Goal: Task Accomplishment & Management: Complete application form

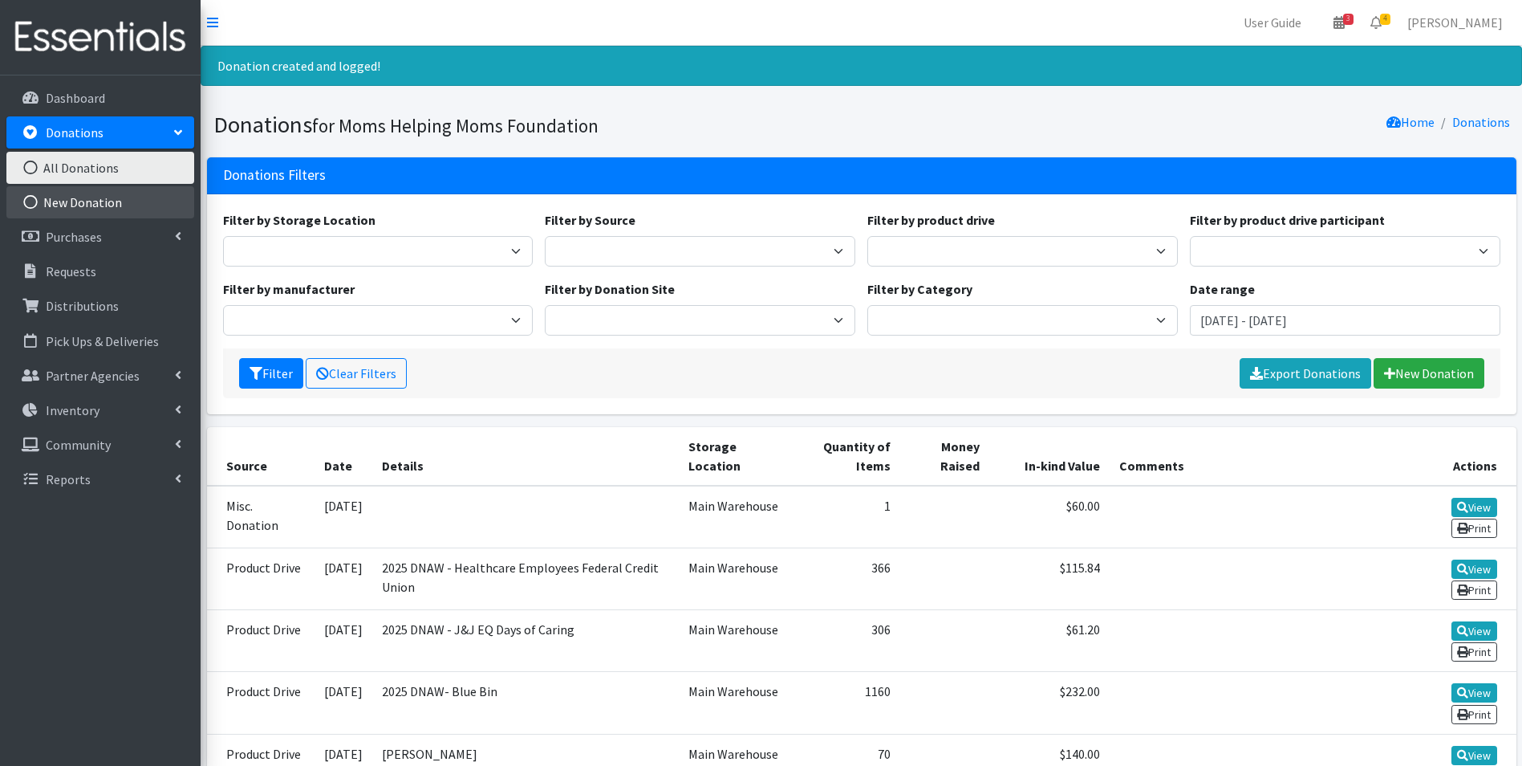
click at [78, 204] on link "New Donation" at bounding box center [100, 202] width 188 height 32
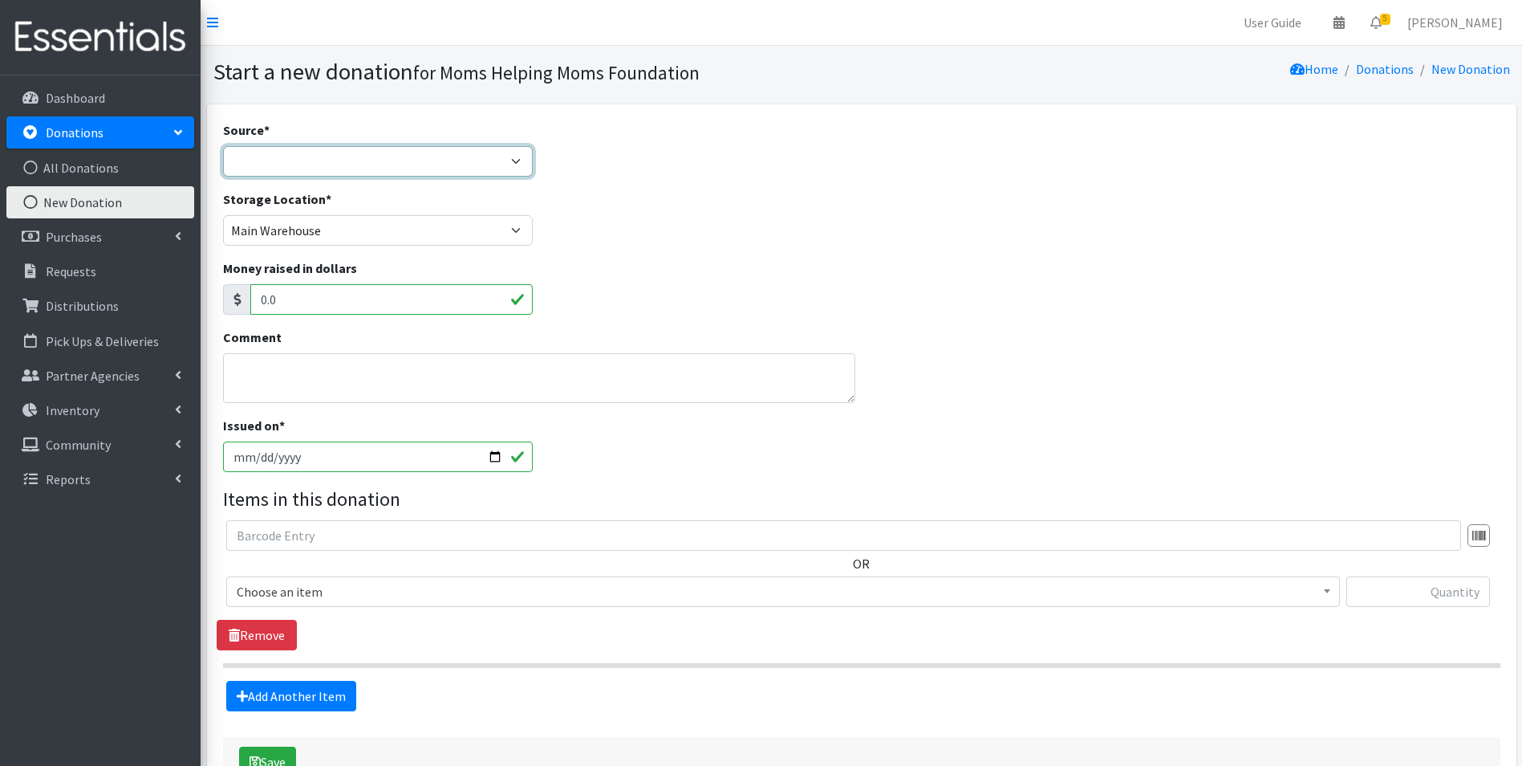
click at [517, 159] on select "Product Drive Manufacturer Donation Site Misc. Donation" at bounding box center [378, 161] width 311 height 30
select select "Product Drive"
click at [223, 146] on select "Product Drive Manufacturer Donation Site Misc. Donation" at bounding box center [378, 161] width 311 height 30
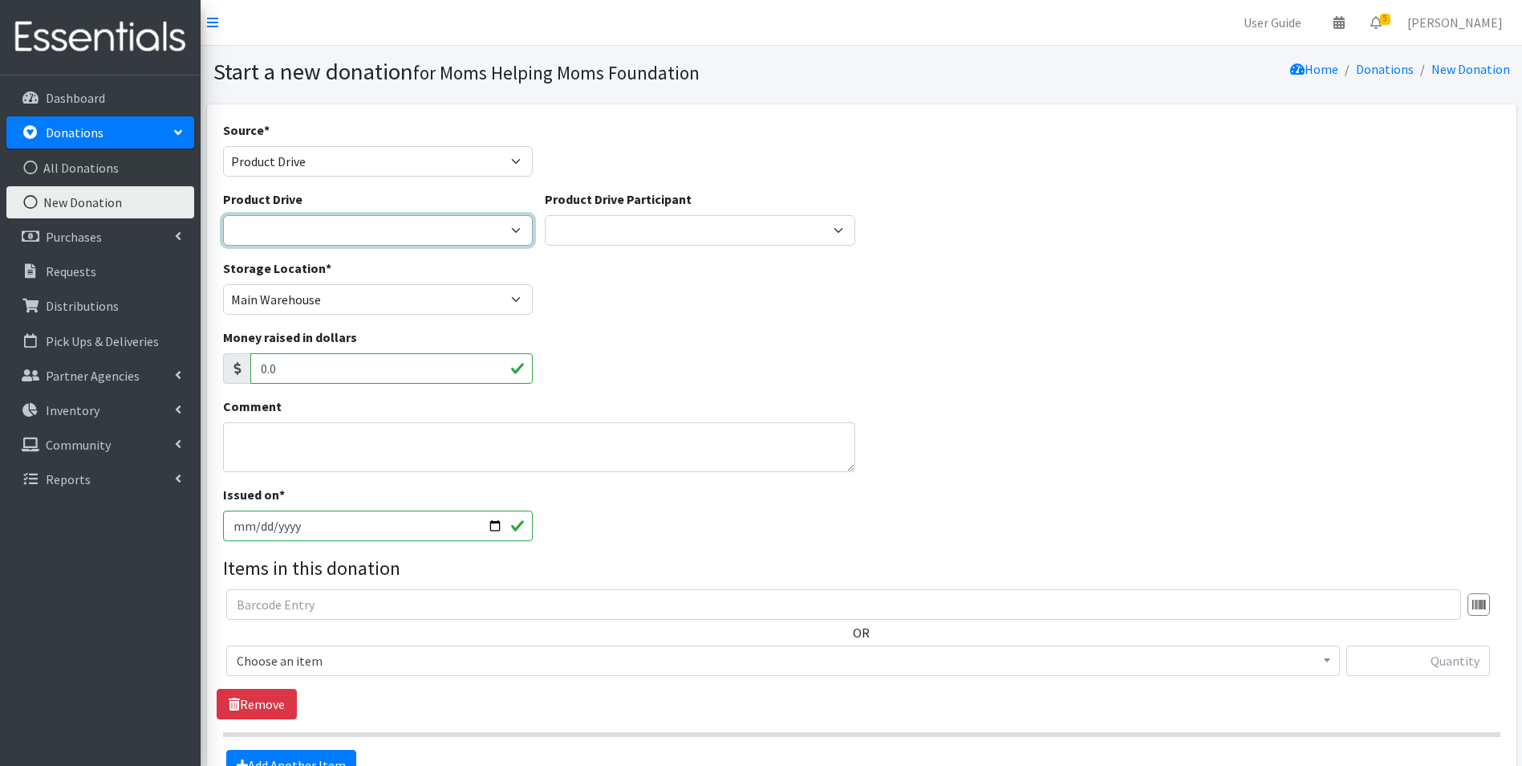
click at [520, 234] on select "2012 MOTHER'S DAY Zeta Phi Beta Sorority (virtual) 2021 HOLIDAY DRIVE AWR Week …" at bounding box center [378, 230] width 311 height 30
select select "3443"
click at [223, 215] on select "2012 MOTHER'S DAY Zeta Phi Beta Sorority (virtual) 2021 HOLIDAY DRIVE AWR Week …" at bounding box center [378, 230] width 311 height 30
click at [1445, 669] on input "text" at bounding box center [1419, 660] width 144 height 30
type input "1"
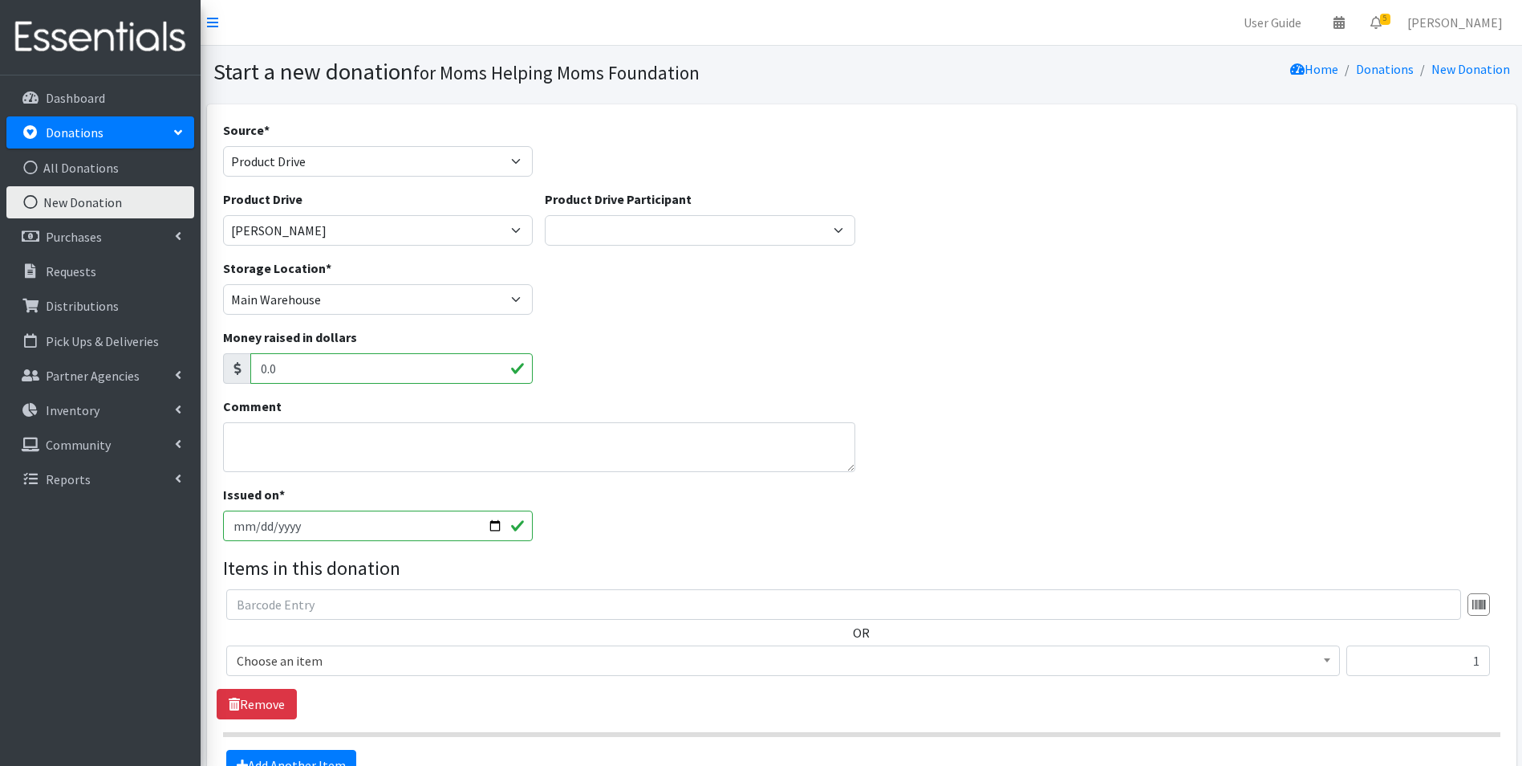
click at [1329, 660] on b at bounding box center [1327, 660] width 6 height 4
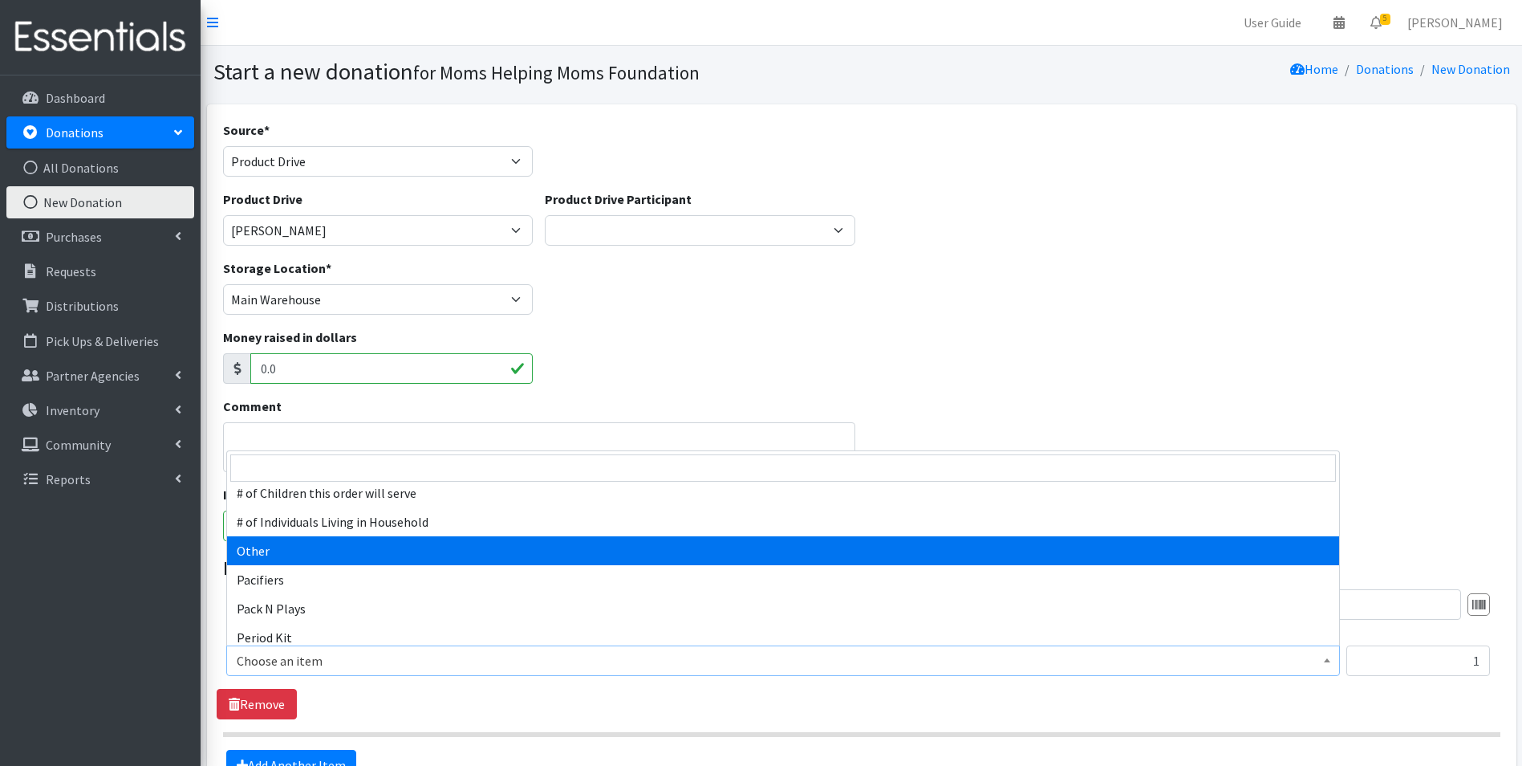
select select "316"
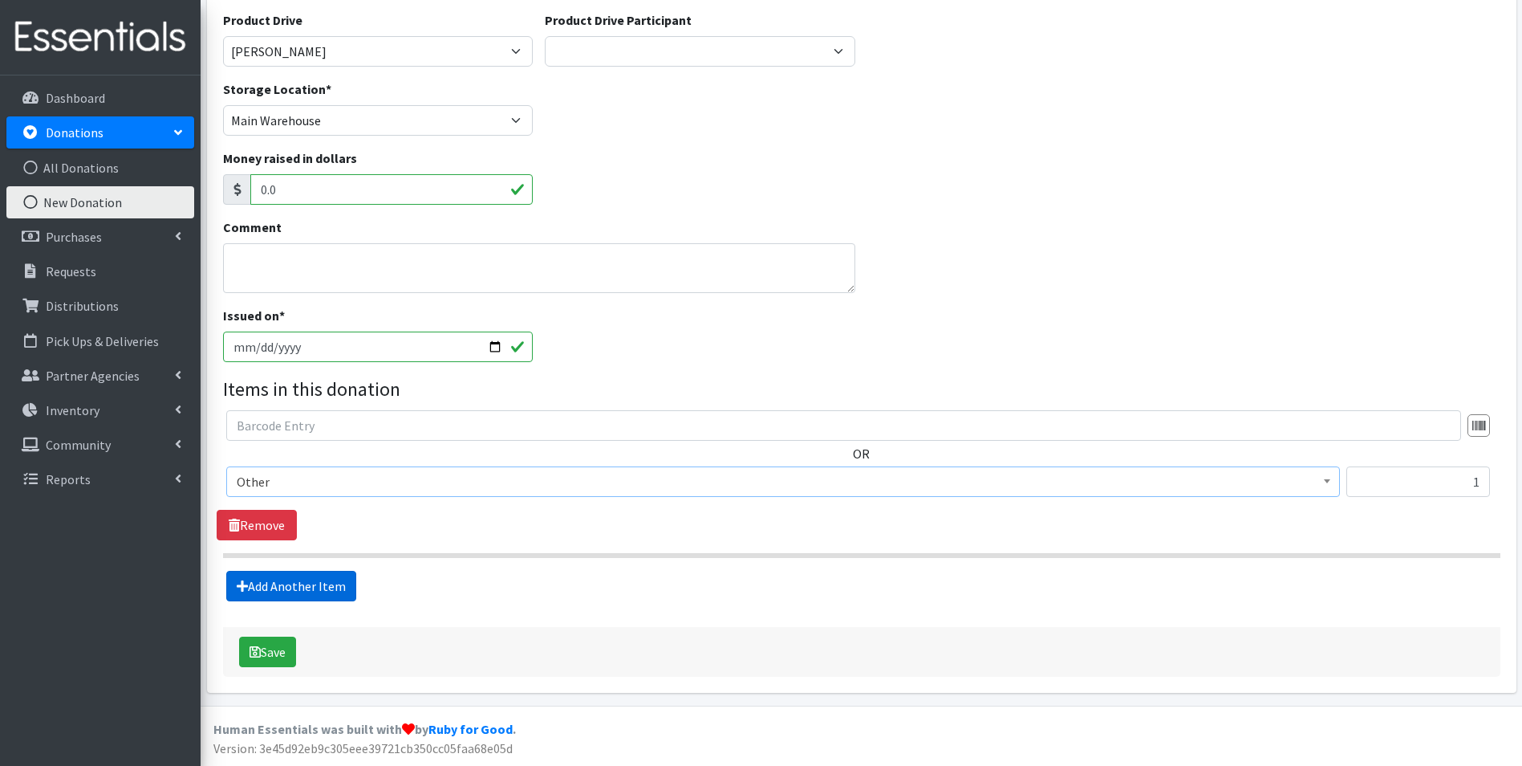
click at [311, 579] on link "Add Another Item" at bounding box center [291, 586] width 130 height 30
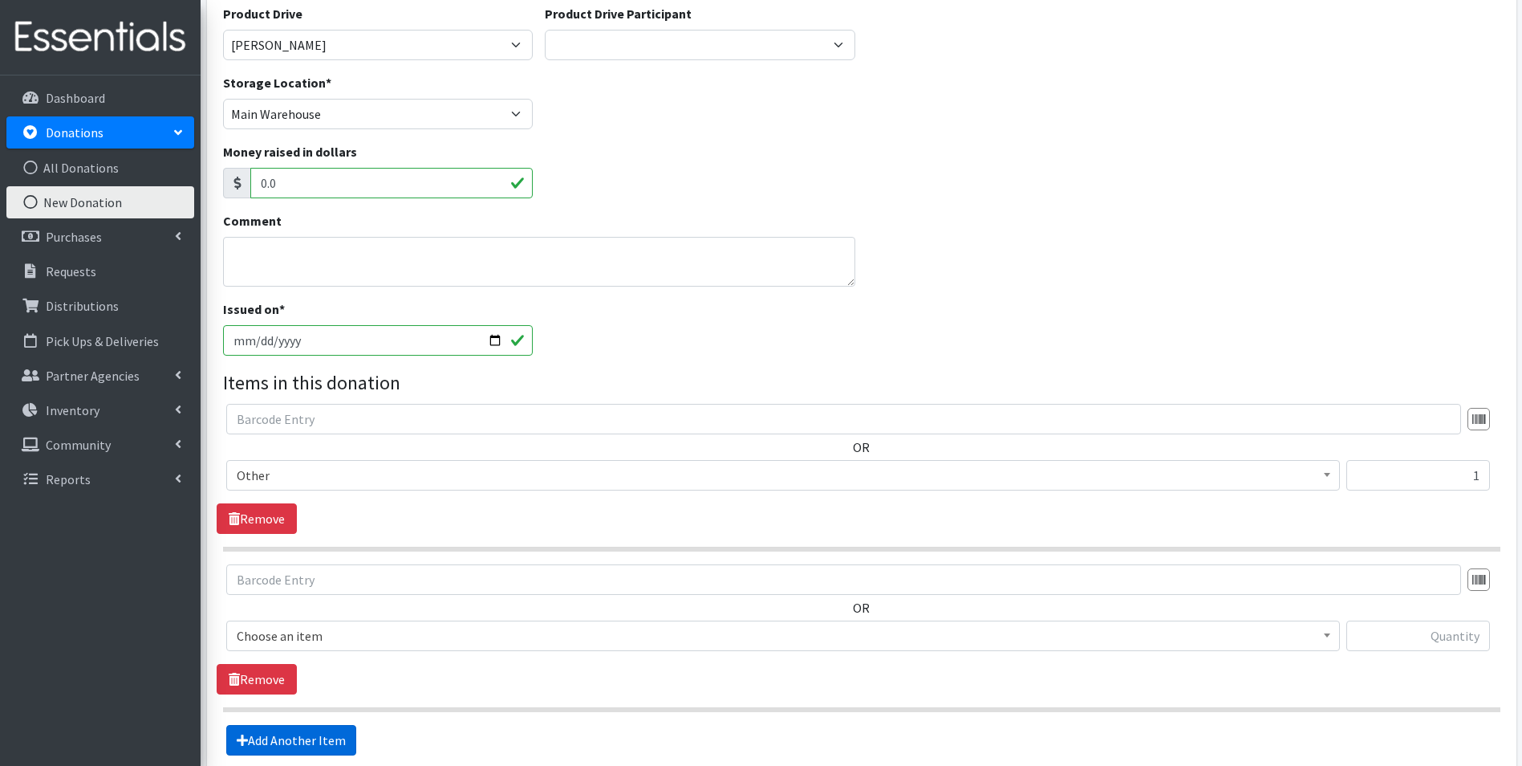
scroll to position [339, 0]
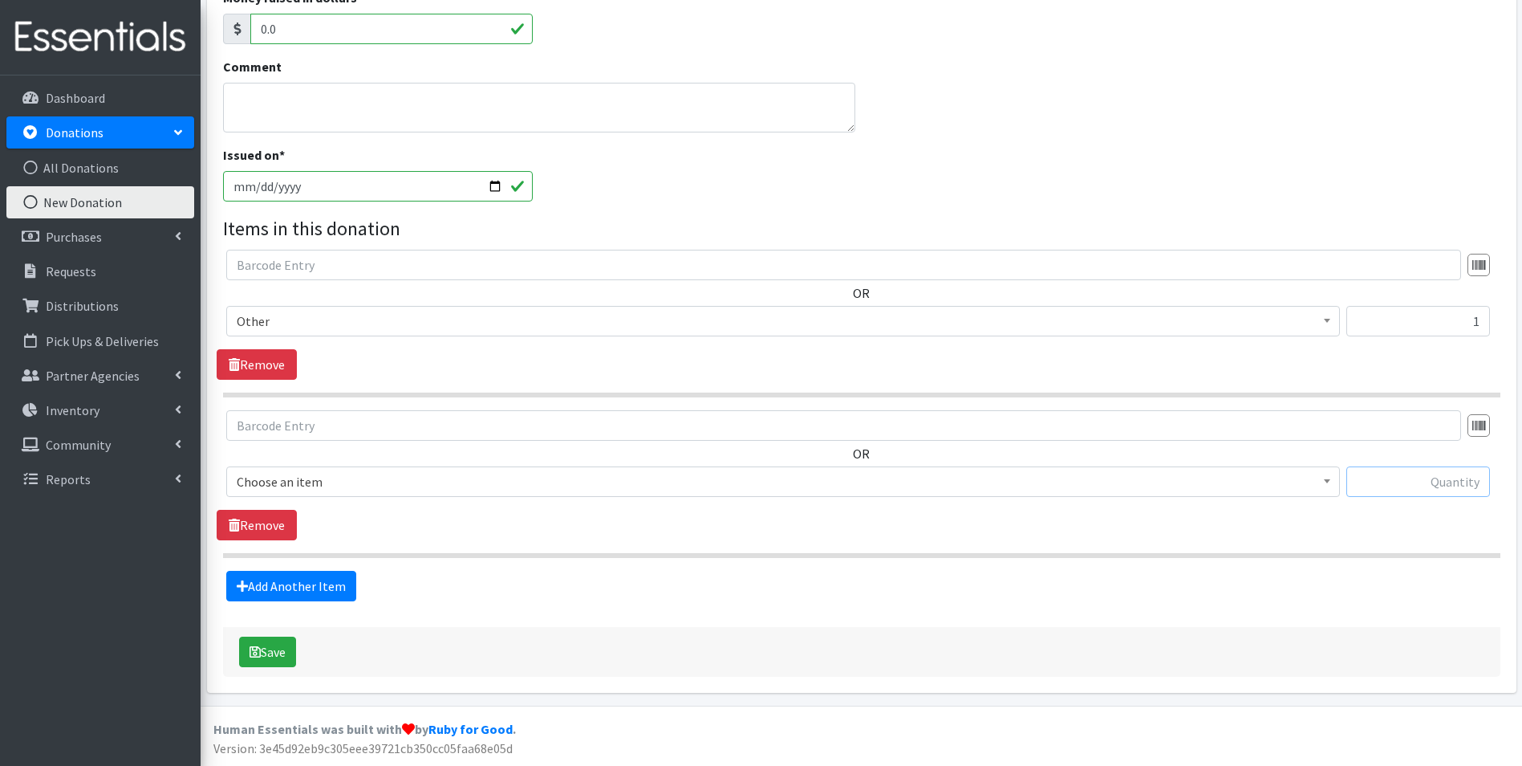
click at [1391, 479] on input "text" at bounding box center [1419, 481] width 144 height 30
type input "120"
click at [1328, 482] on b at bounding box center [1327, 481] width 6 height 4
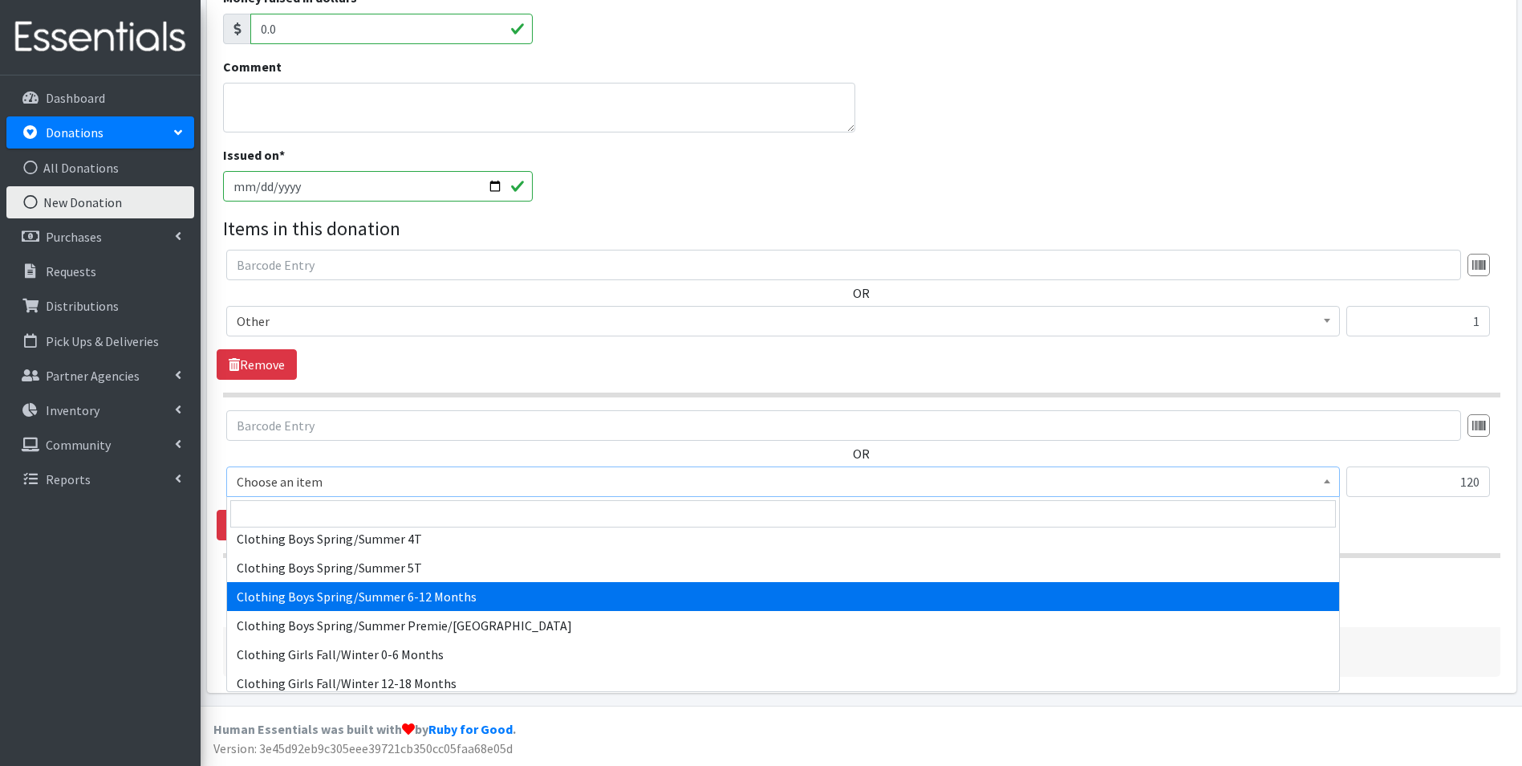
scroll to position [883, 0]
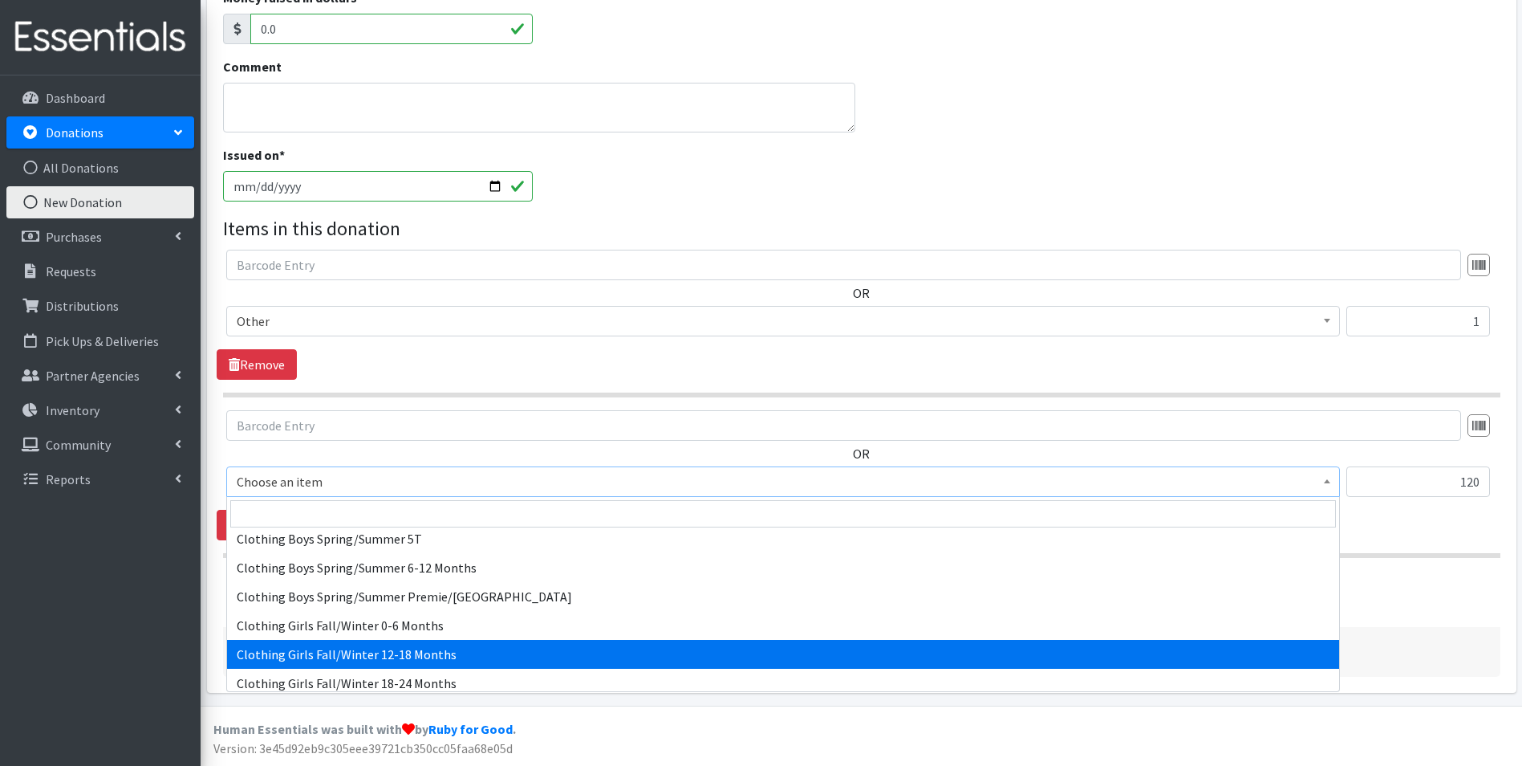
select select "5744"
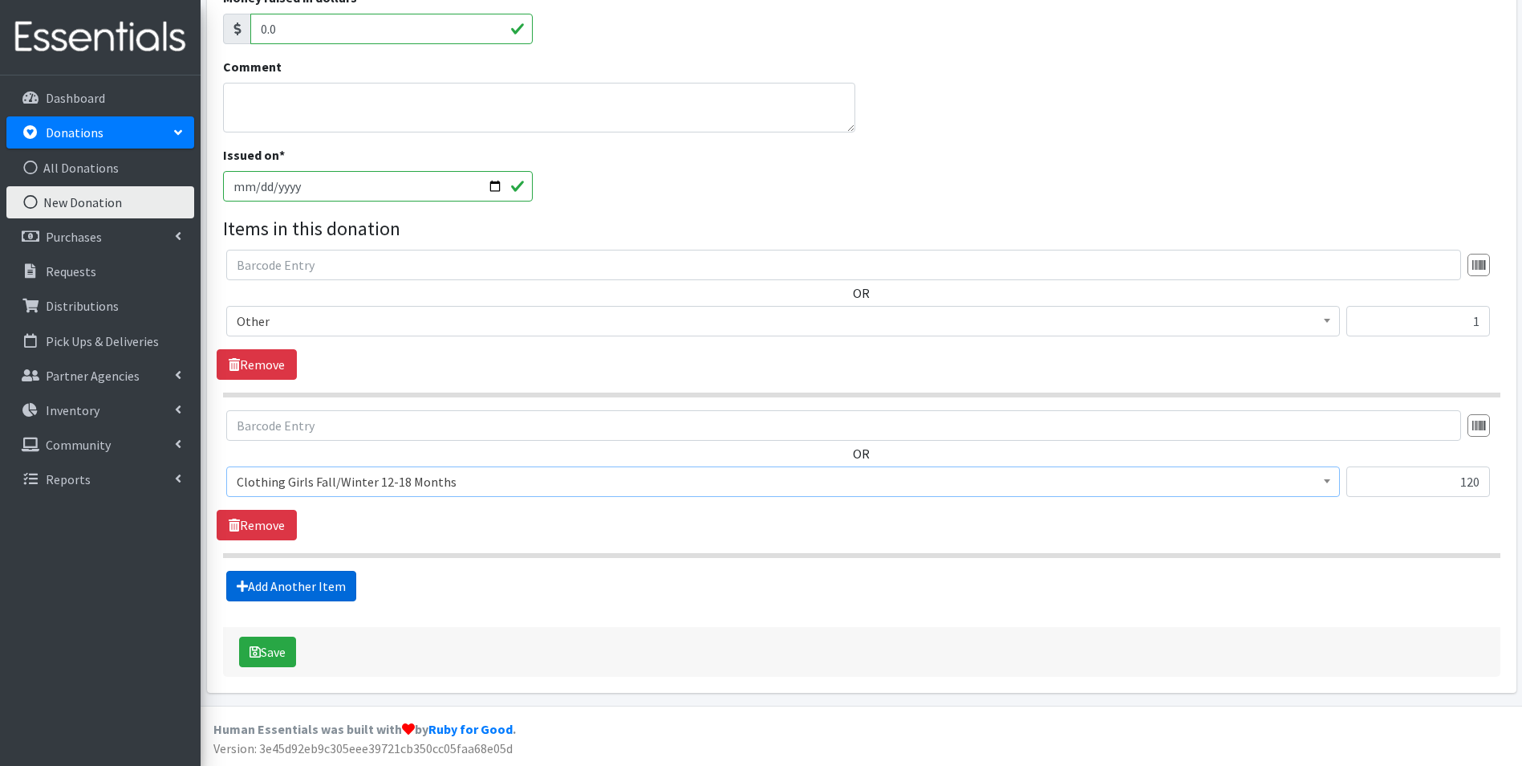
click at [325, 589] on link "Add Another Item" at bounding box center [291, 586] width 130 height 30
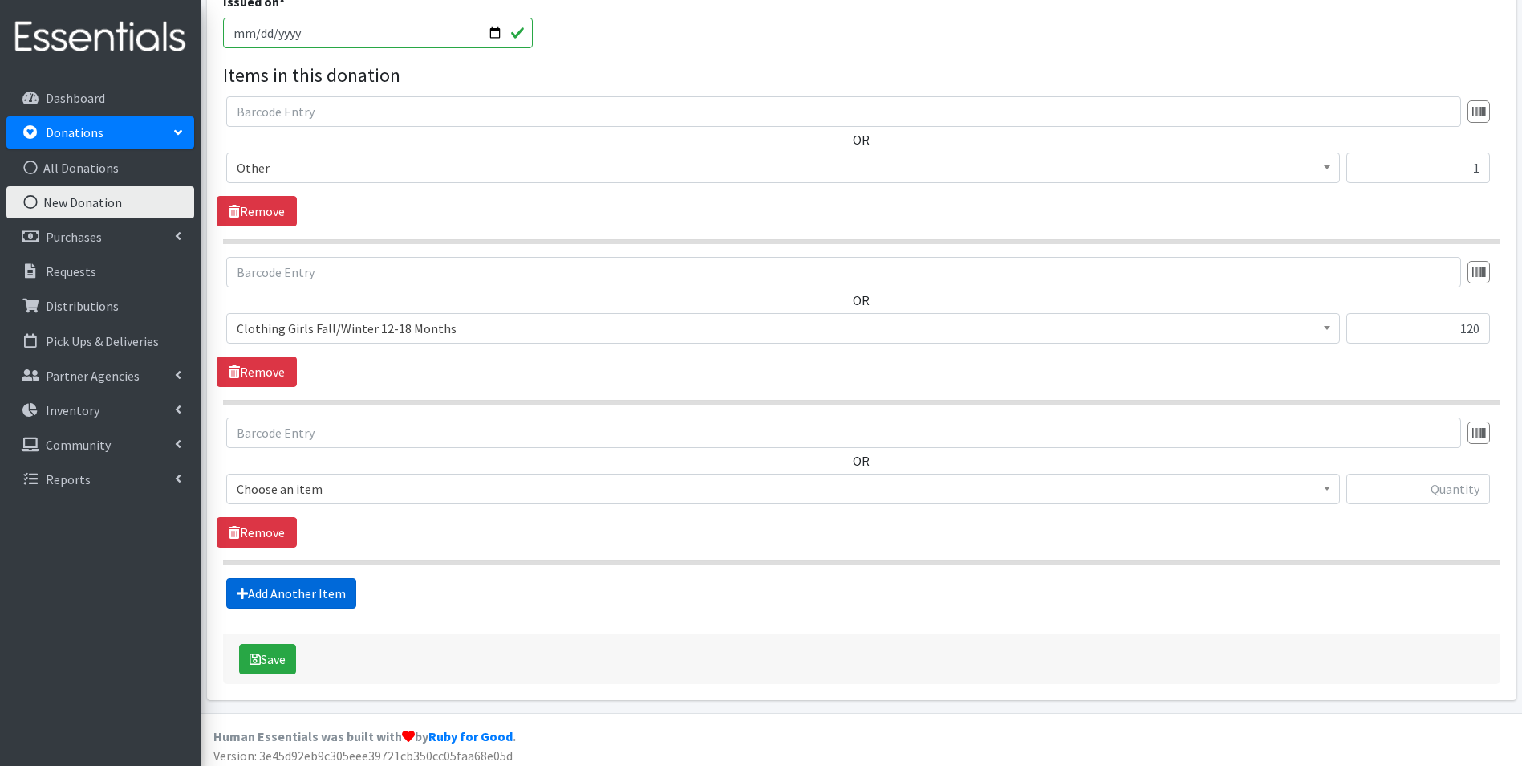
scroll to position [500, 0]
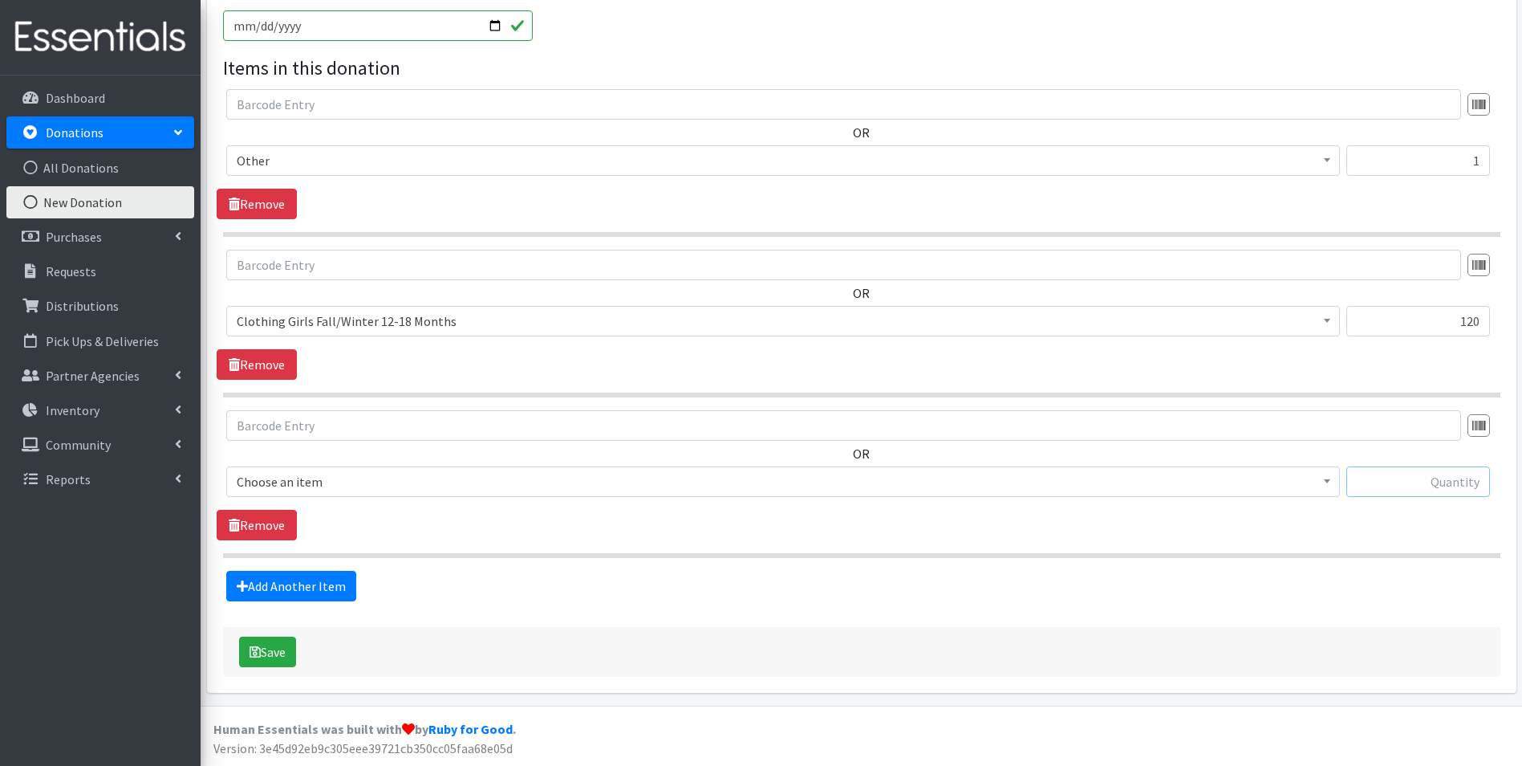
click at [1432, 480] on input "text" at bounding box center [1419, 481] width 144 height 30
type input "1"
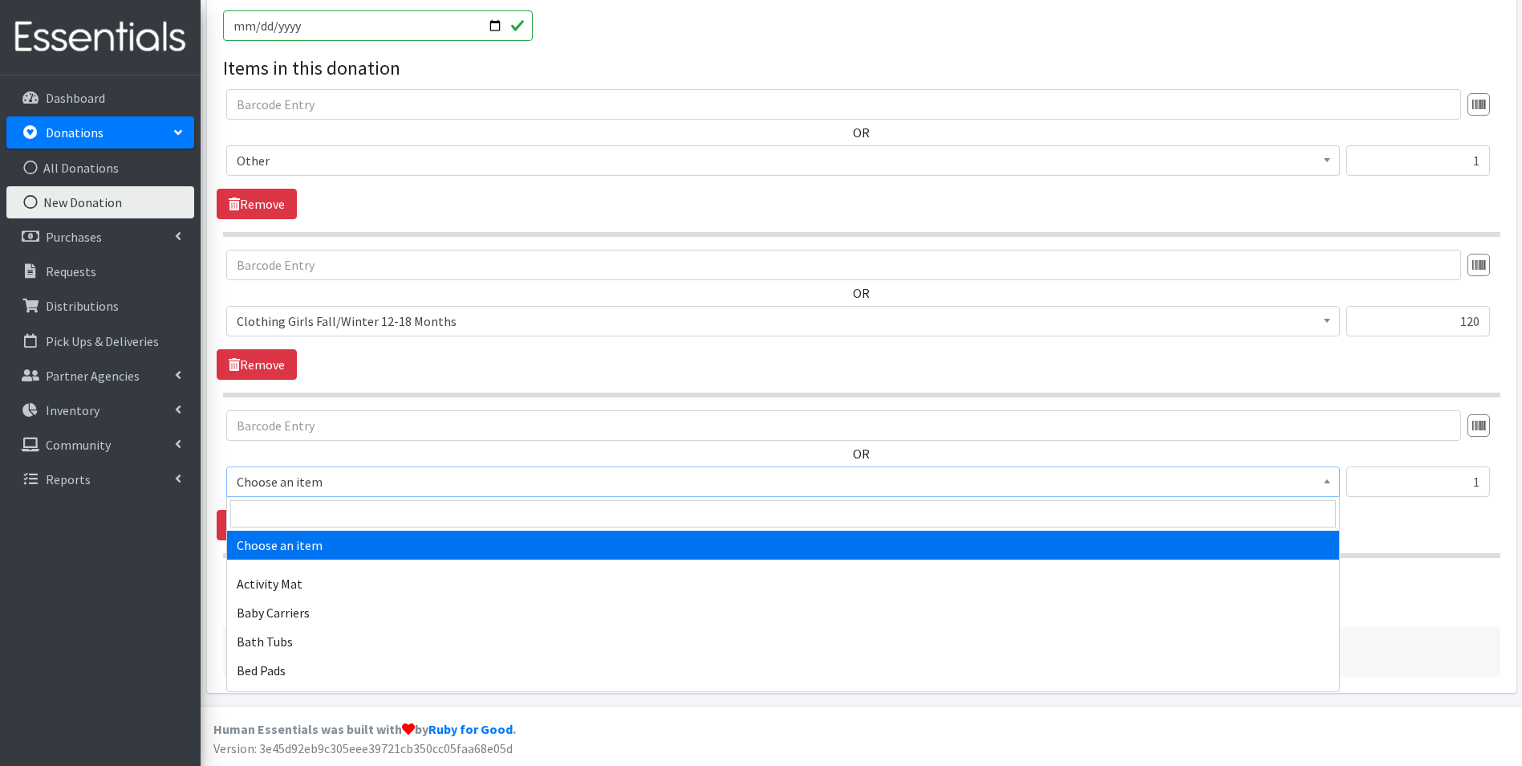
click at [1322, 478] on span at bounding box center [1327, 479] width 16 height 25
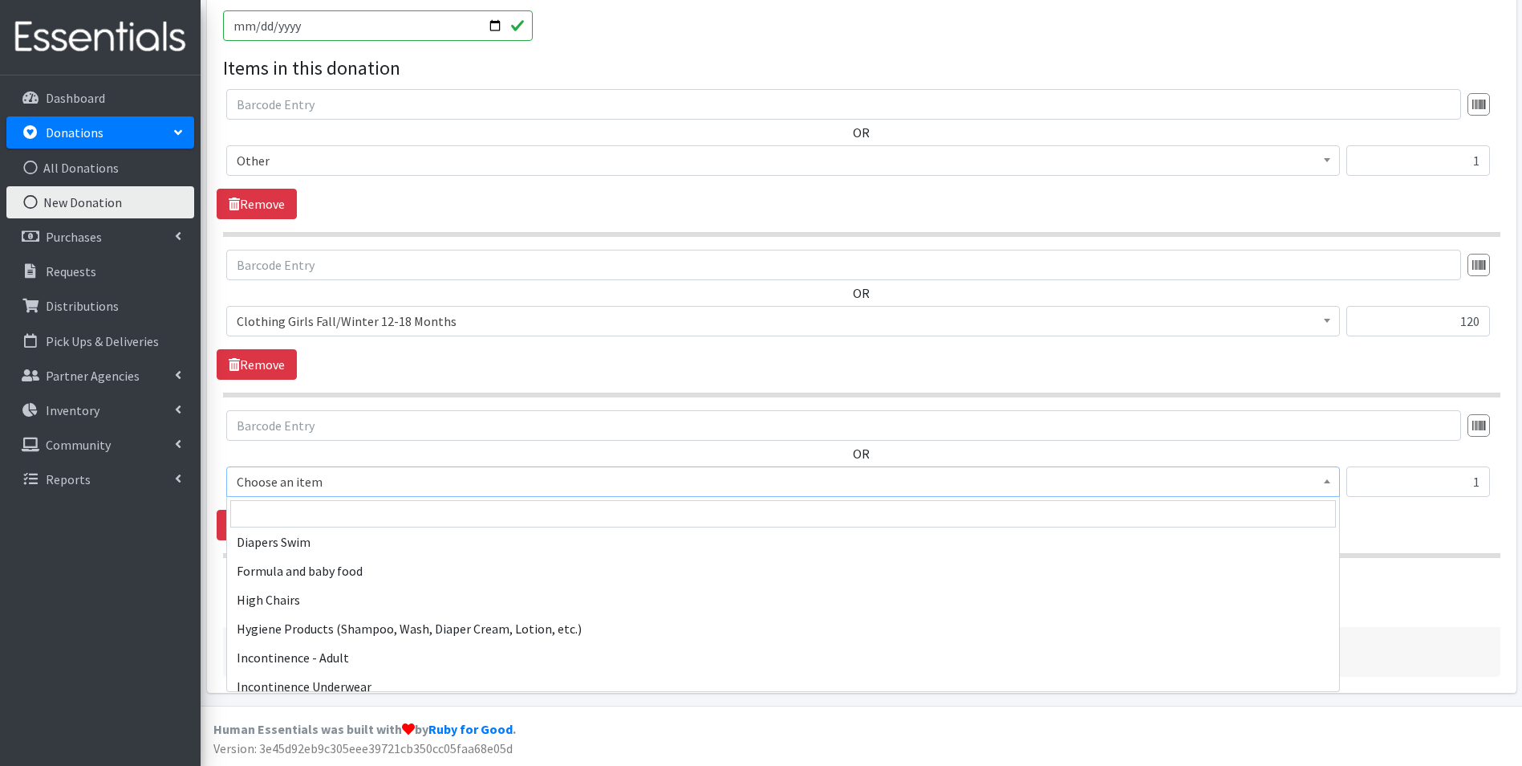
scroll to position [2006, 0]
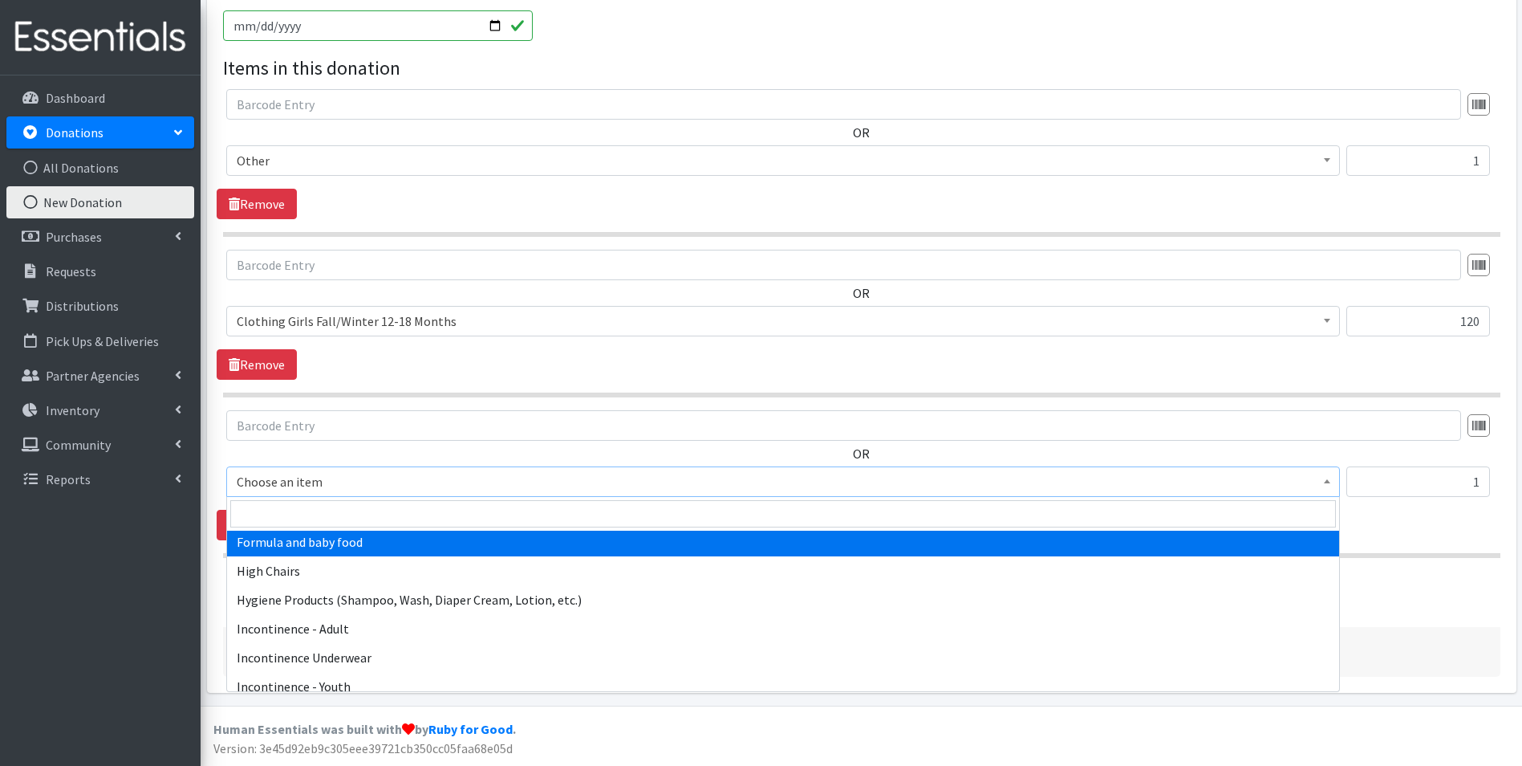
select select "2005"
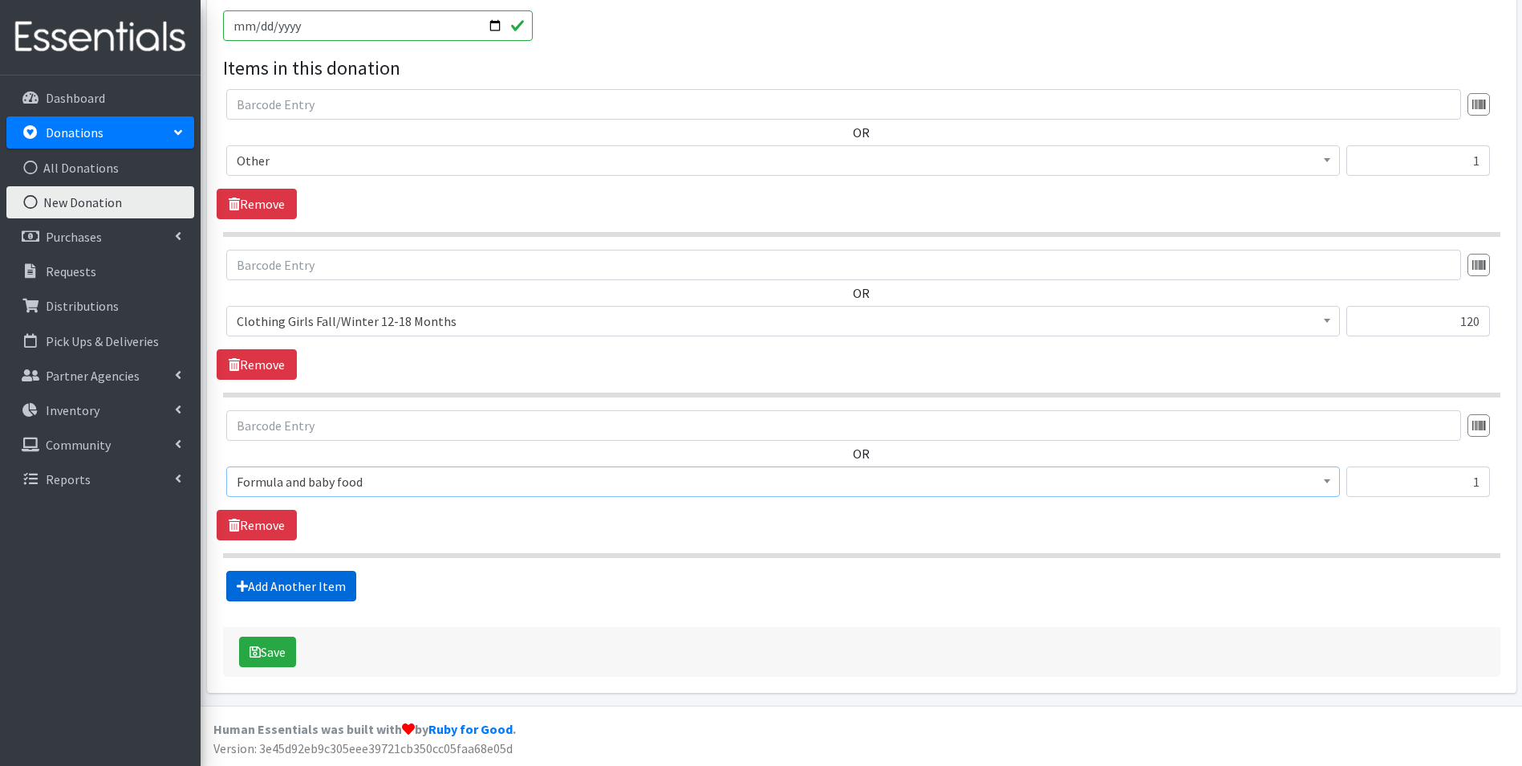
click at [272, 577] on link "Add Another Item" at bounding box center [291, 586] width 130 height 30
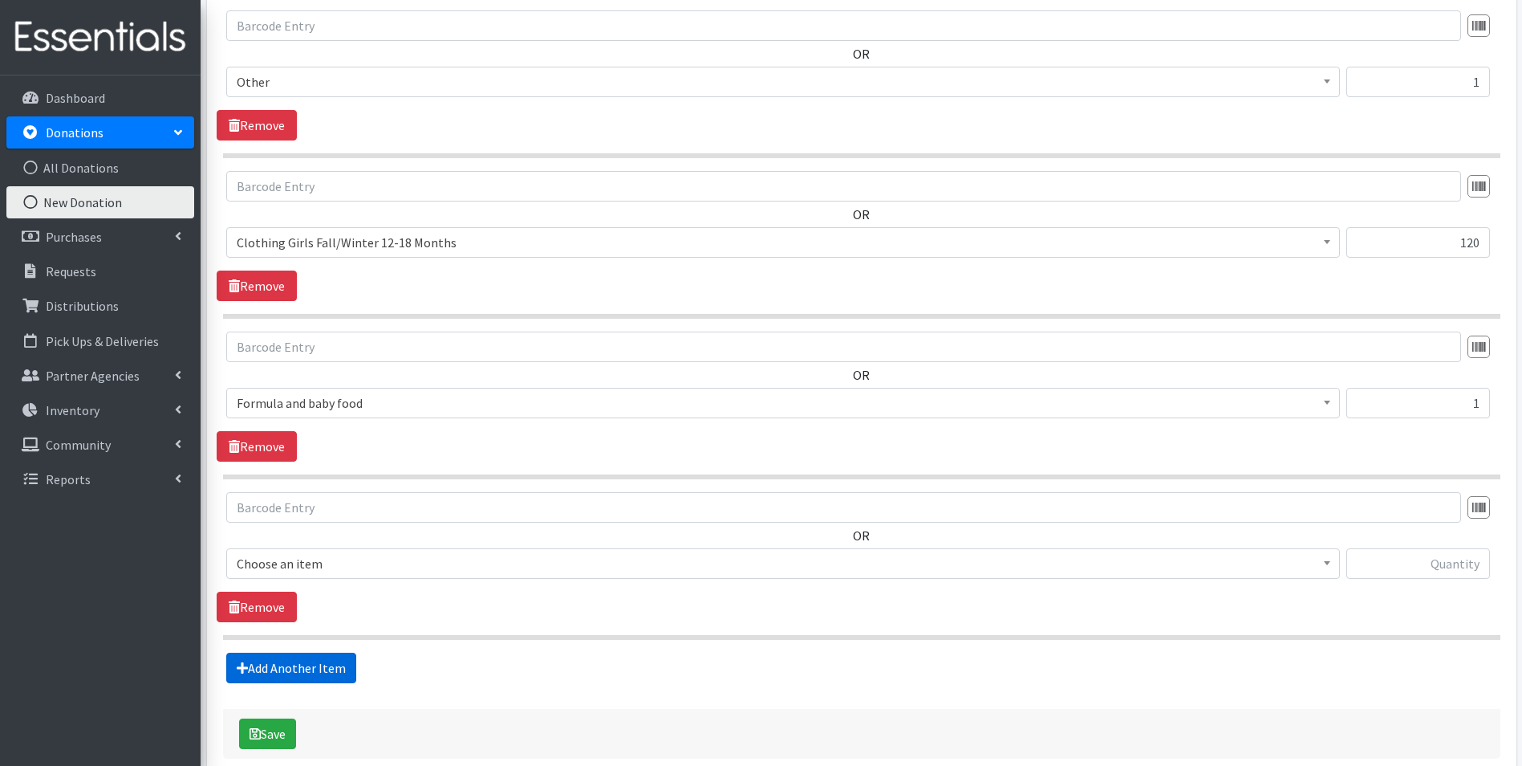
scroll to position [660, 0]
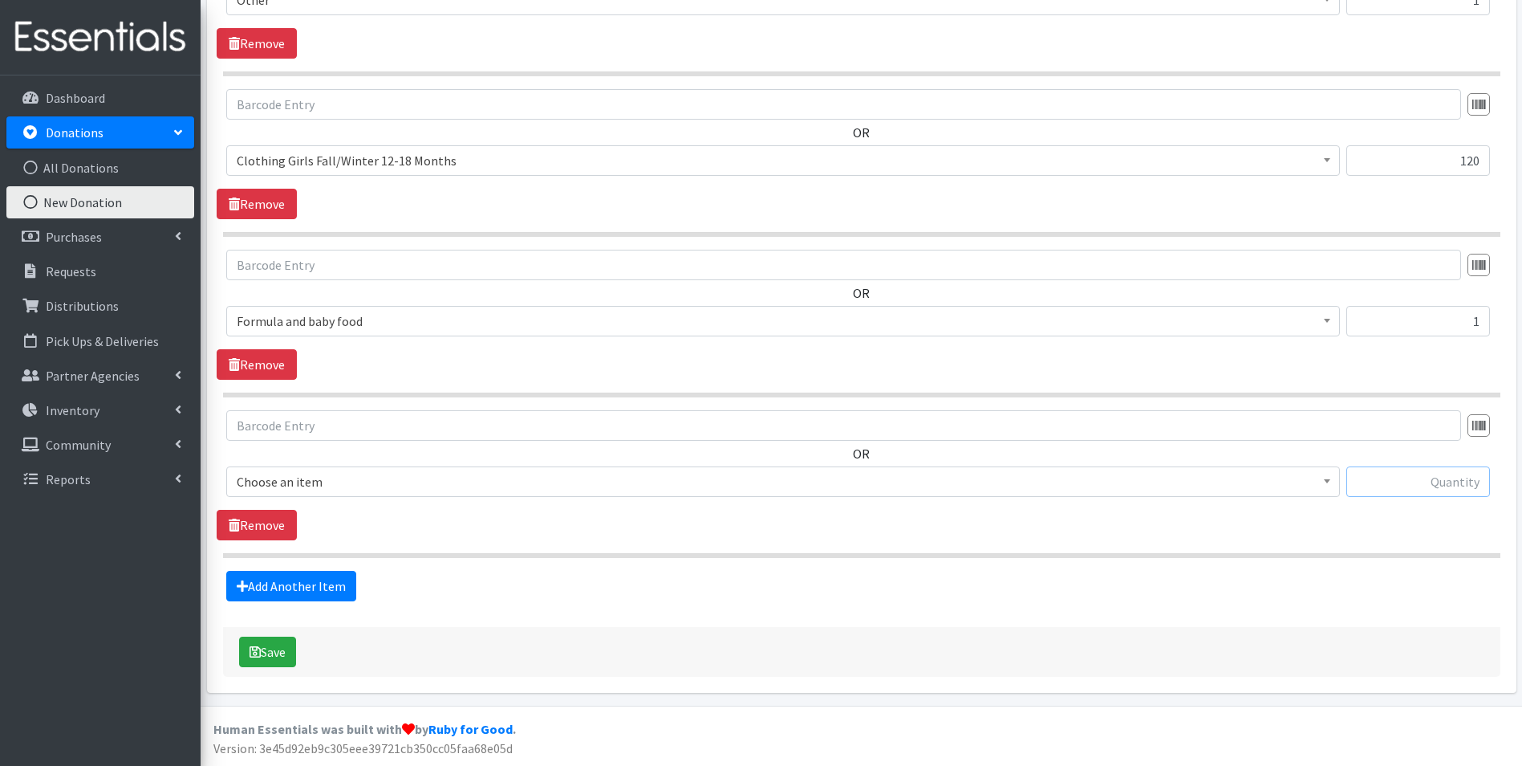
click at [1399, 473] on input "text" at bounding box center [1419, 481] width 144 height 30
type input "2"
click at [1327, 485] on span at bounding box center [1327, 479] width 16 height 25
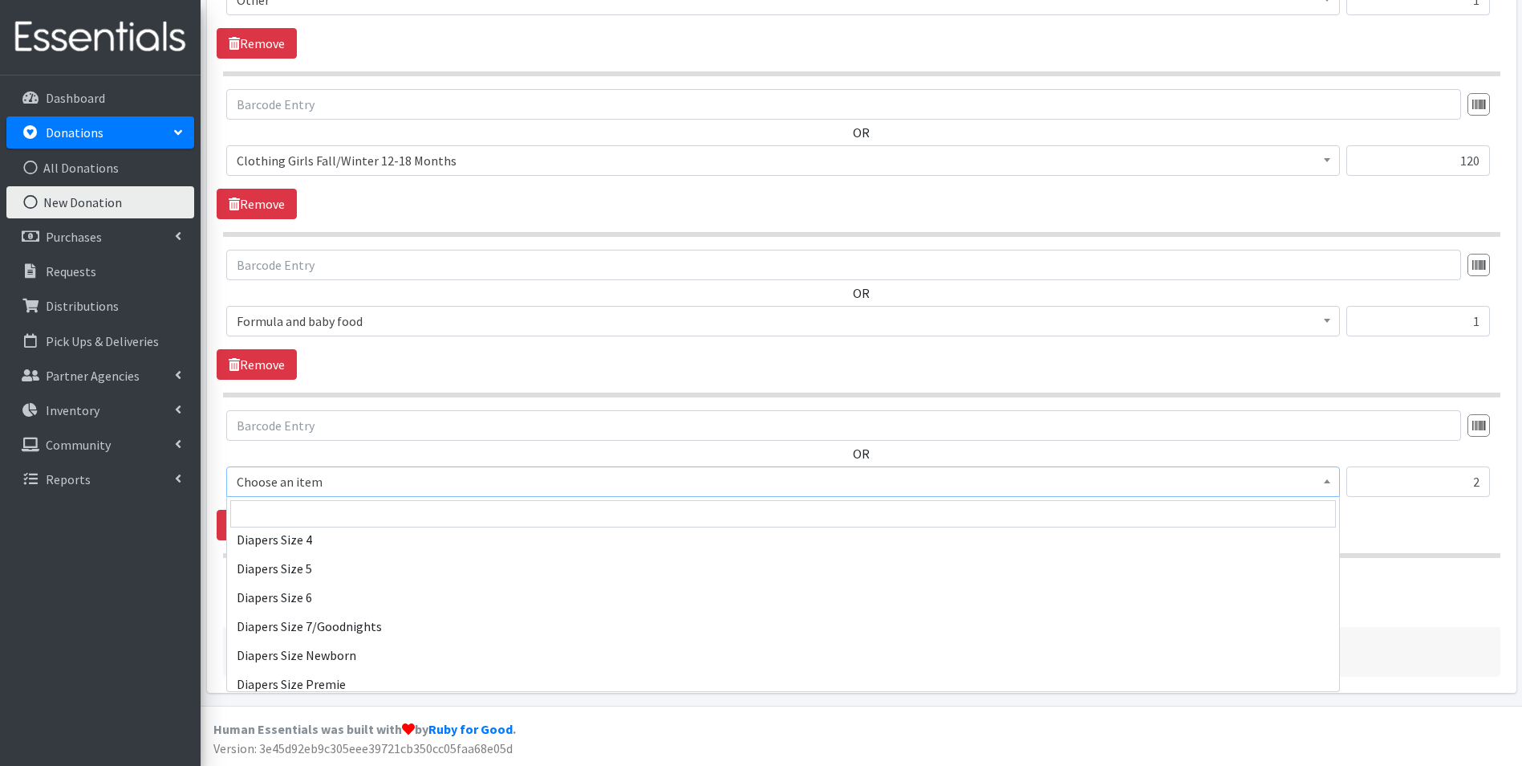
scroll to position [1926, 0]
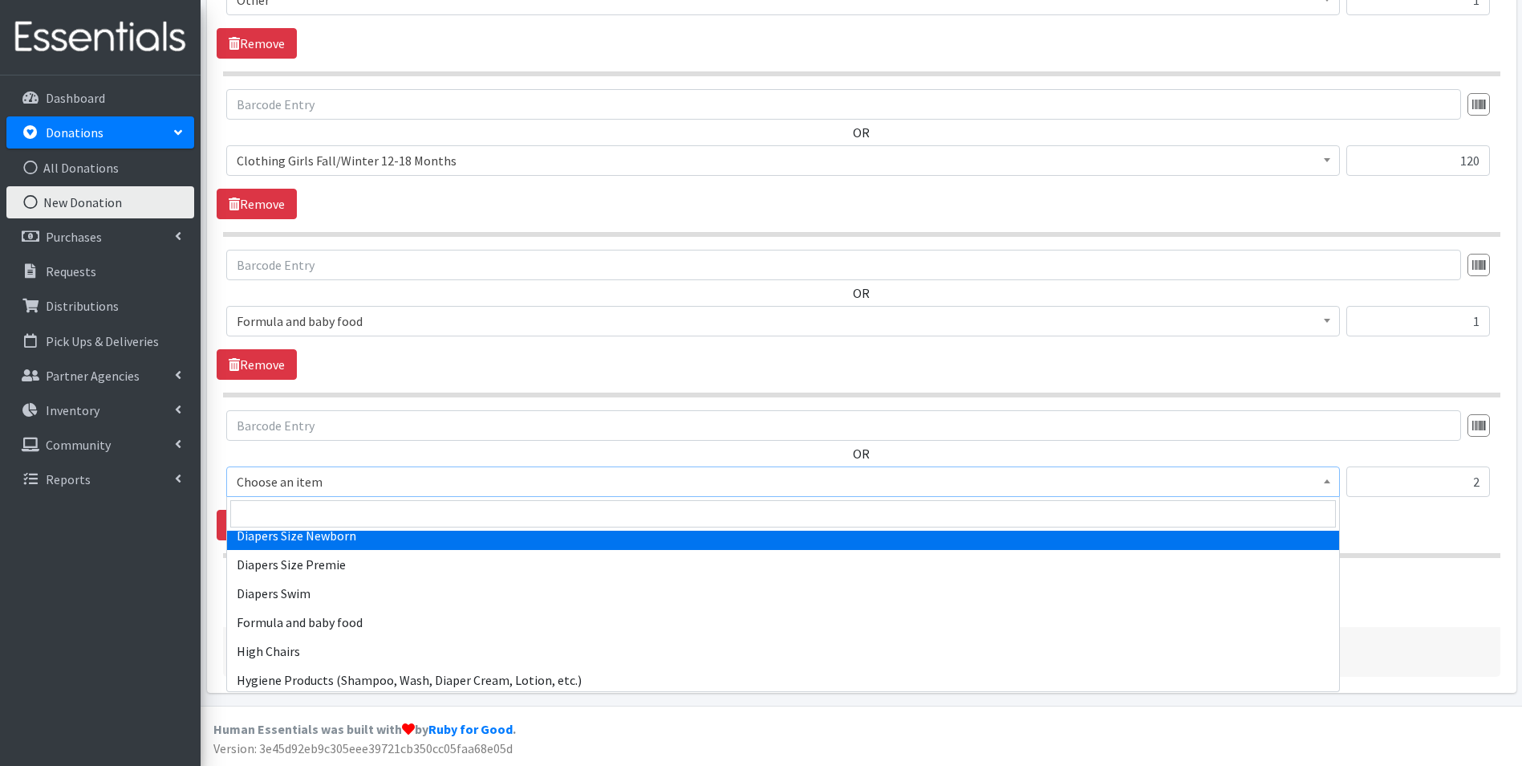
select select "1963"
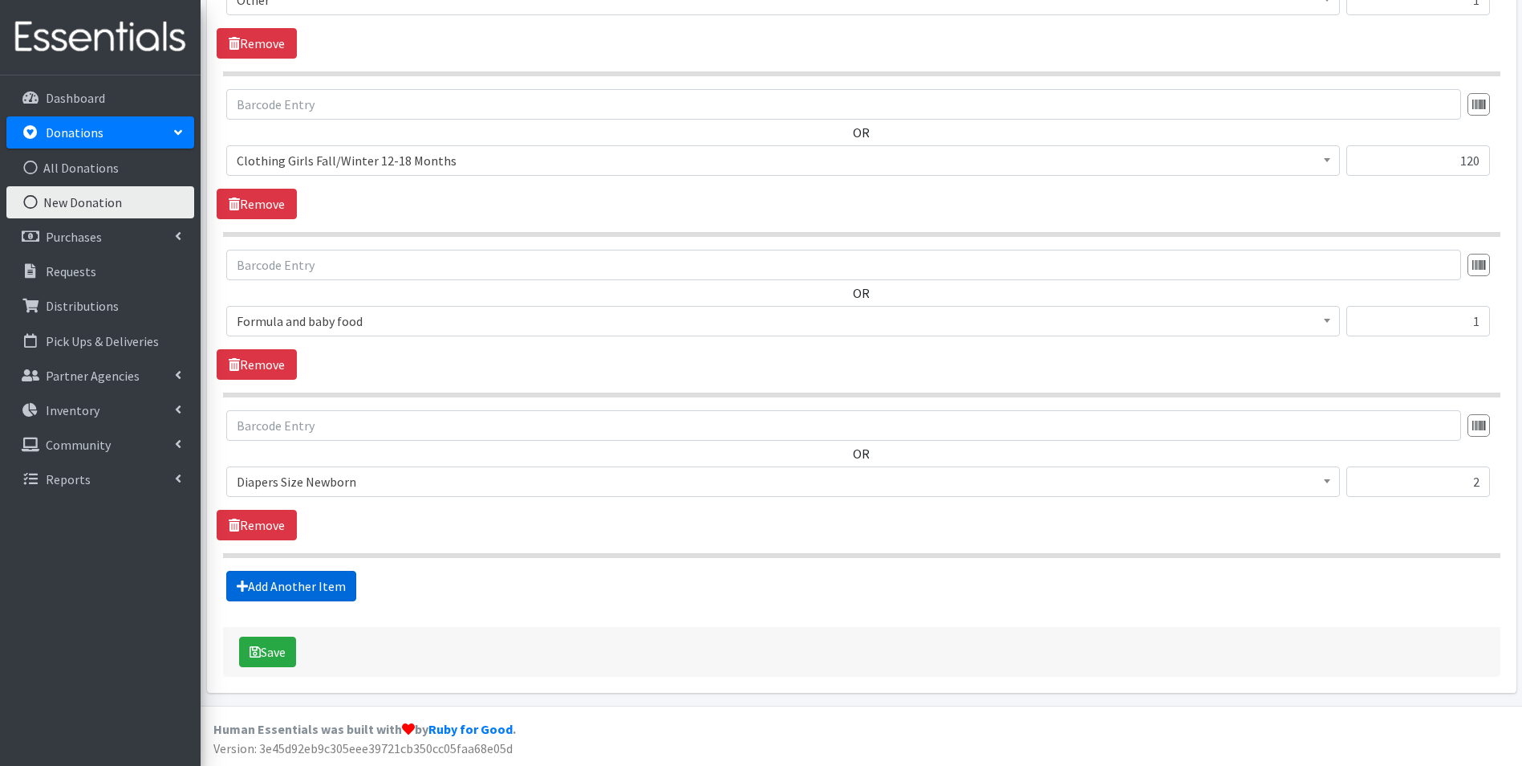
click at [304, 580] on link "Add Another Item" at bounding box center [291, 586] width 130 height 30
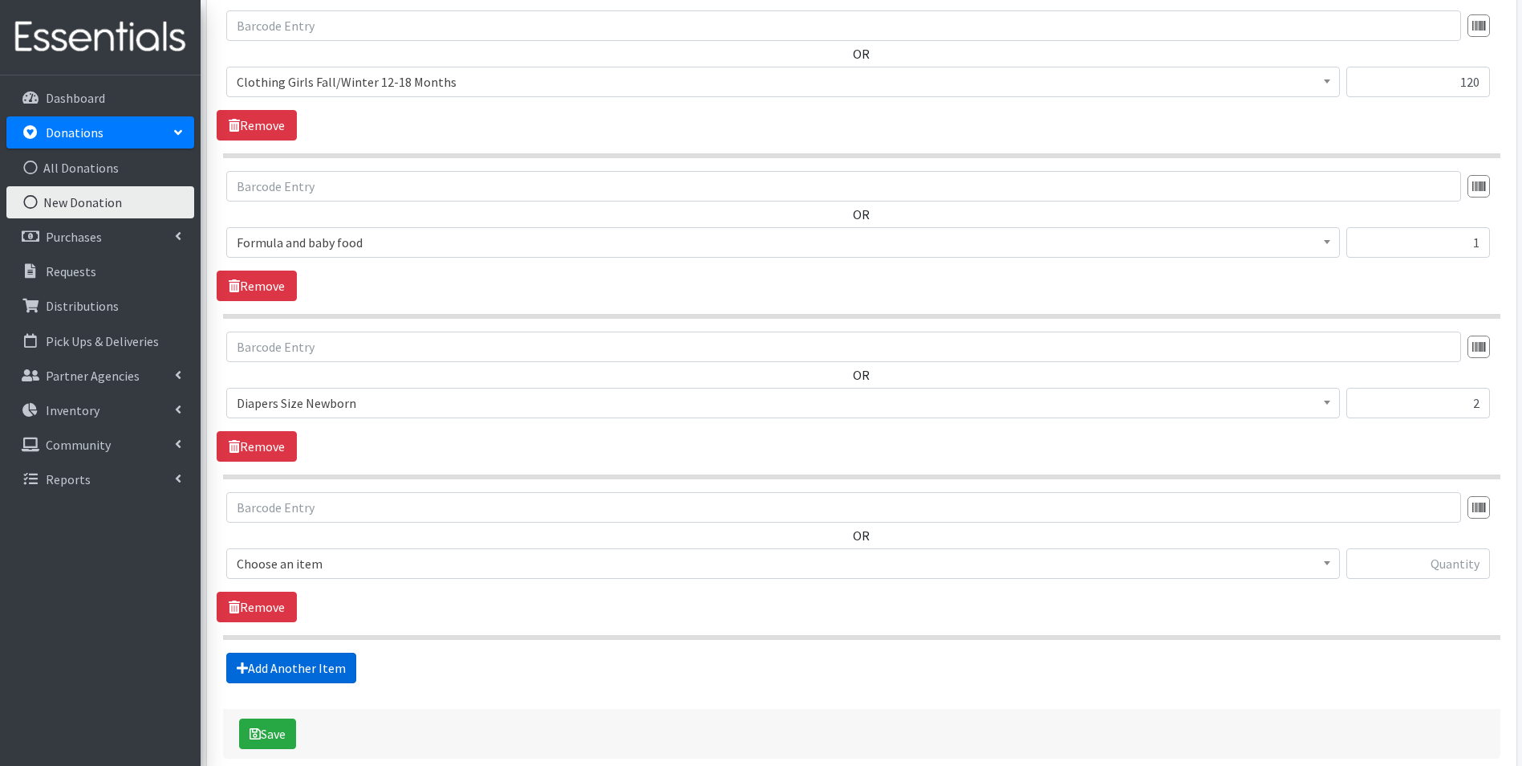
scroll to position [821, 0]
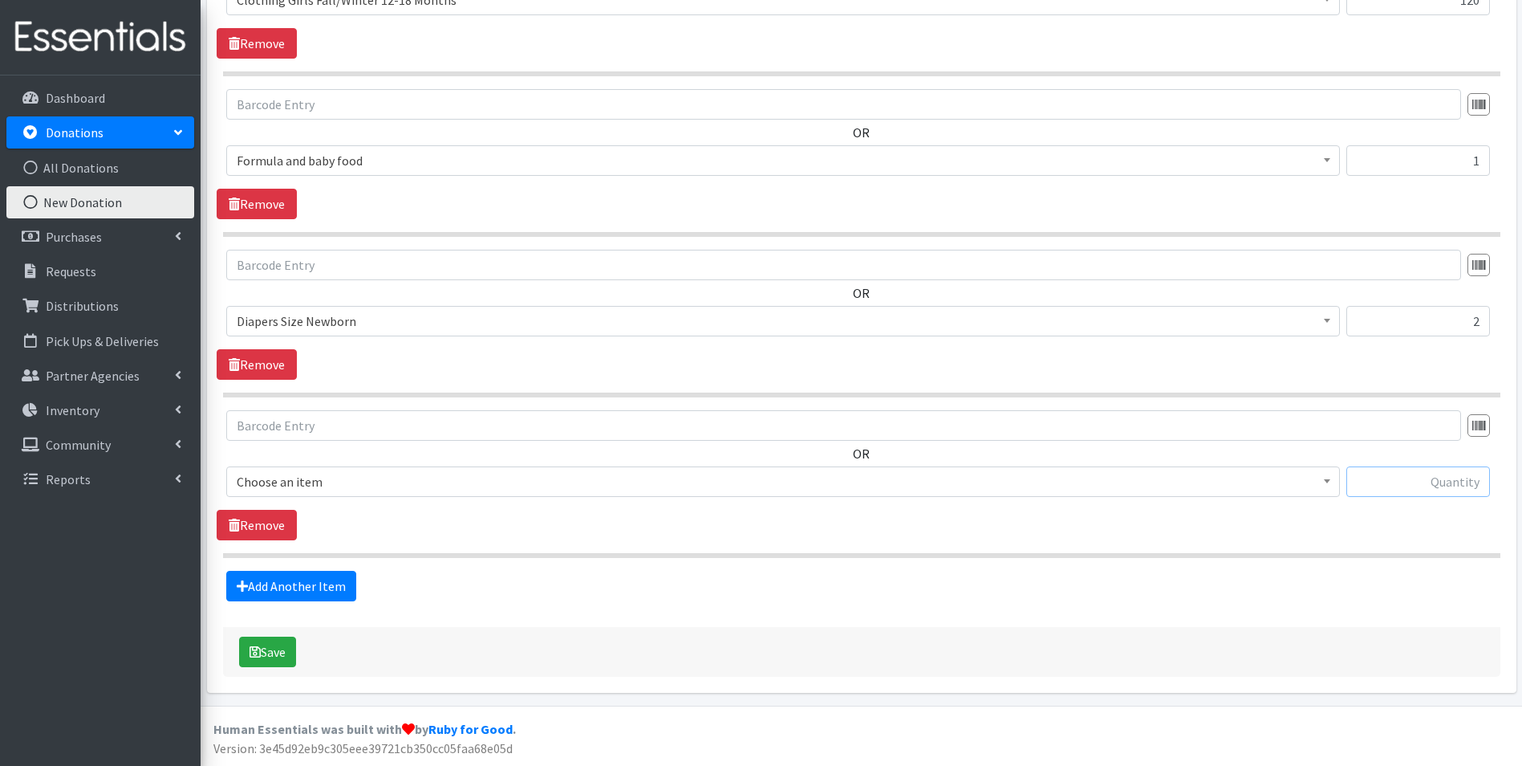
click at [1390, 493] on input "text" at bounding box center [1419, 481] width 144 height 30
type input "42"
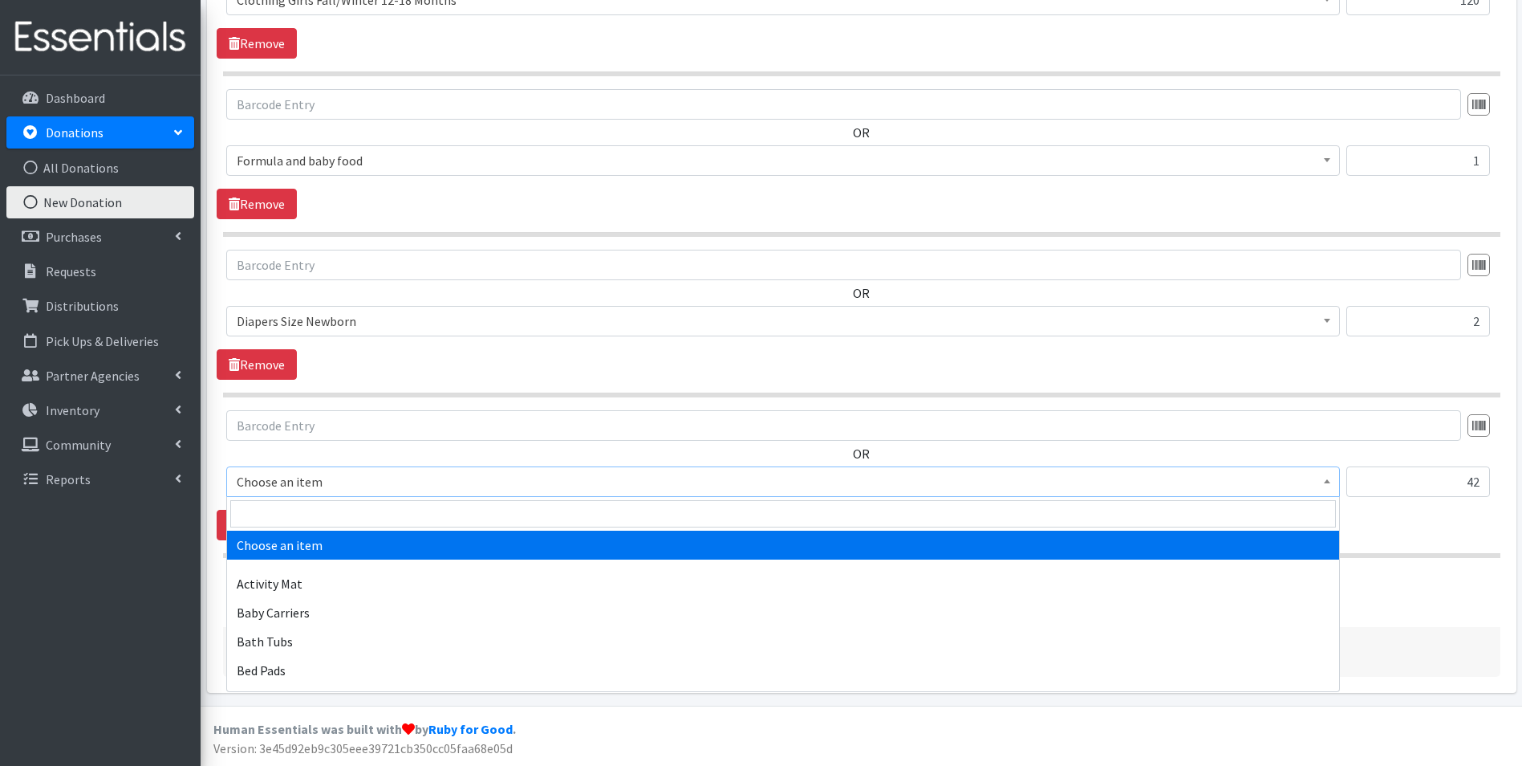
click at [1333, 488] on span at bounding box center [1327, 479] width 16 height 25
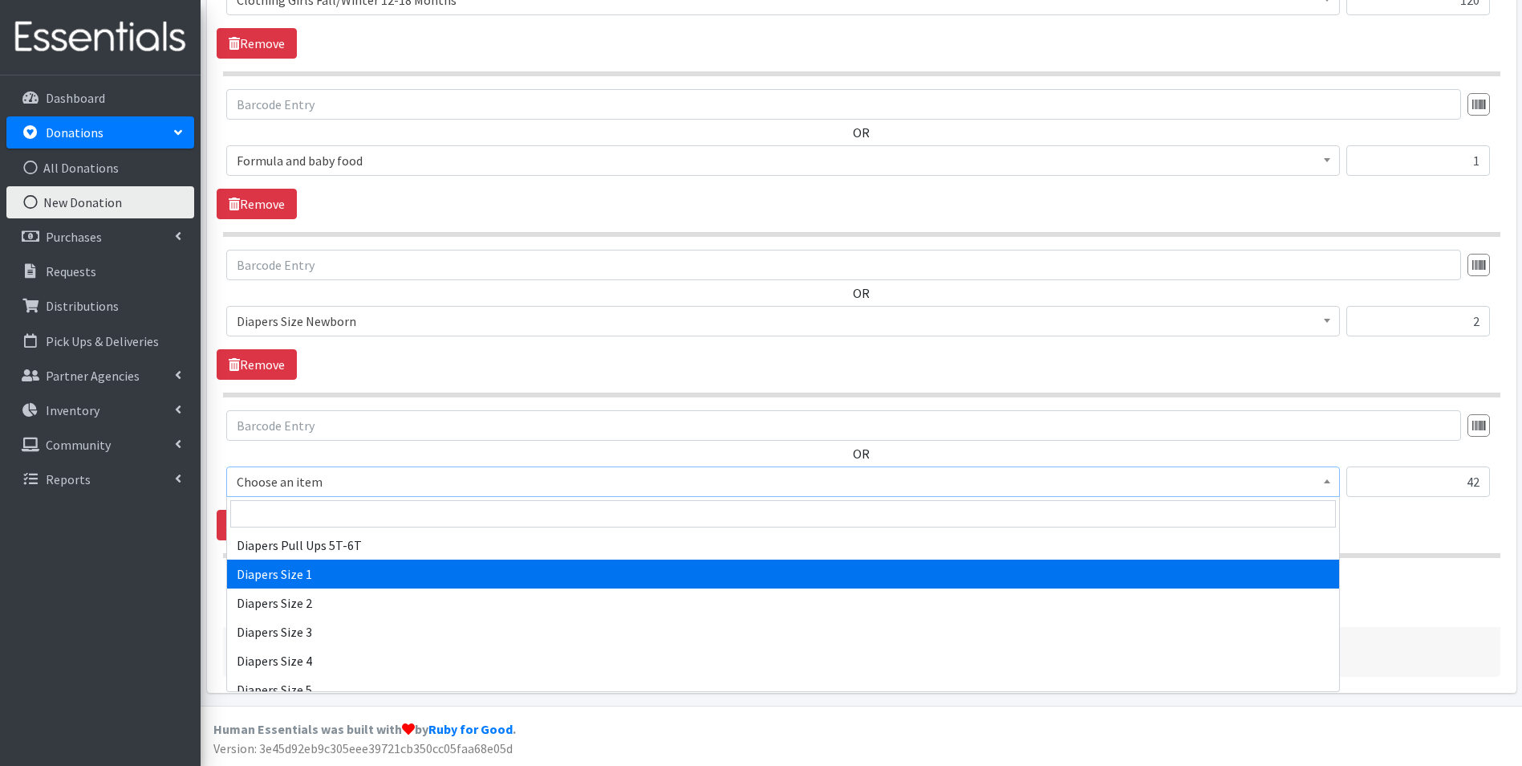
select select "1964"
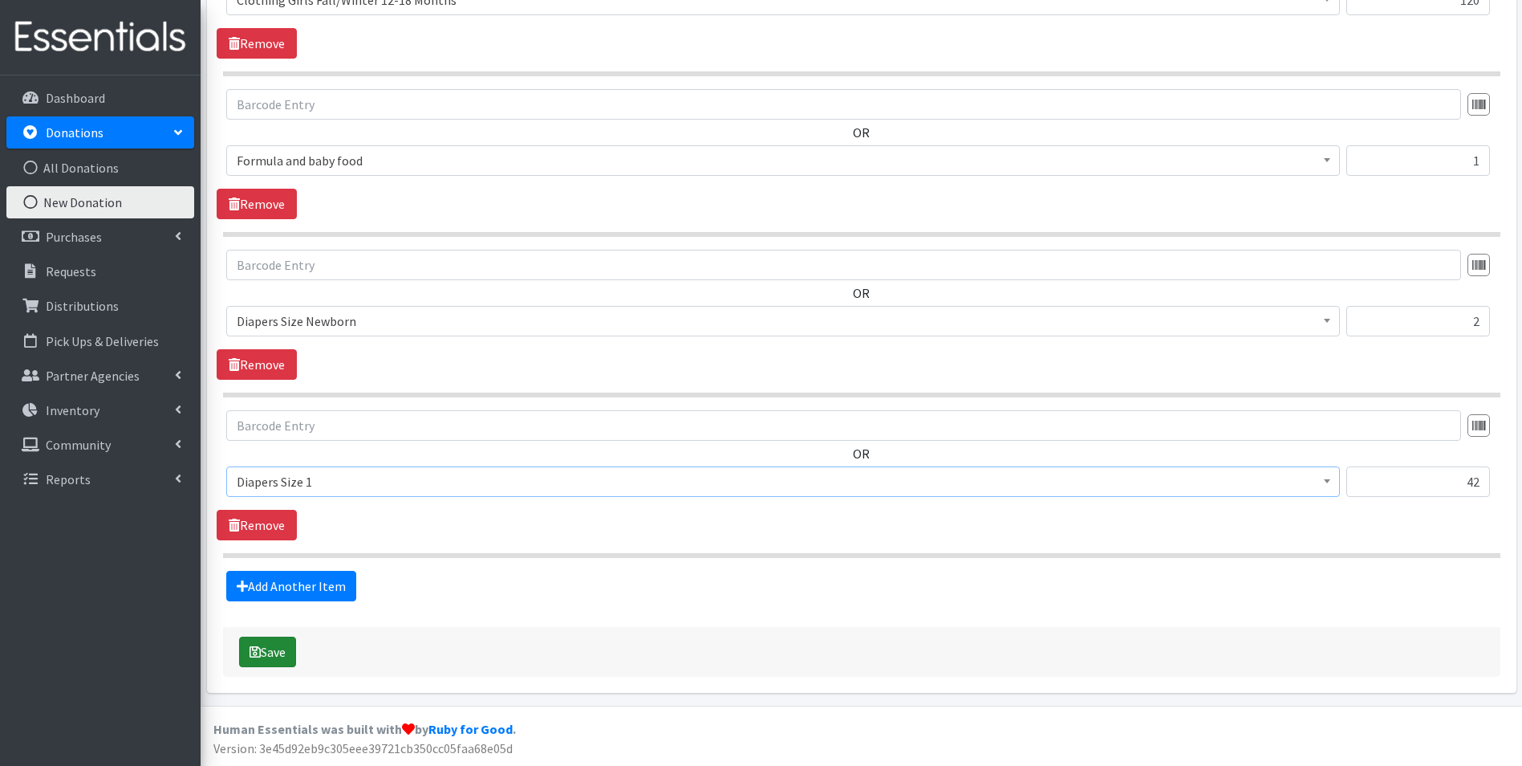
click at [270, 652] on button "Save" at bounding box center [267, 651] width 57 height 30
